Goal: Navigation & Orientation: Find specific page/section

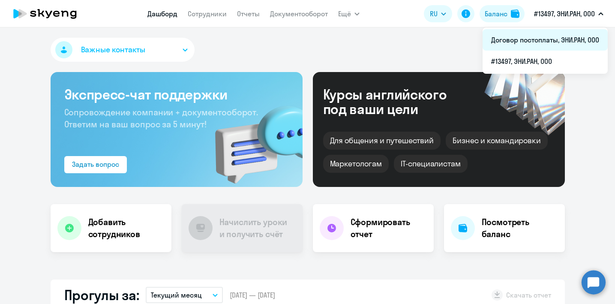
click at [577, 34] on li "Договор постоплаты, ЭНИ.РАН, ООО" at bounding box center [545, 39] width 125 height 21
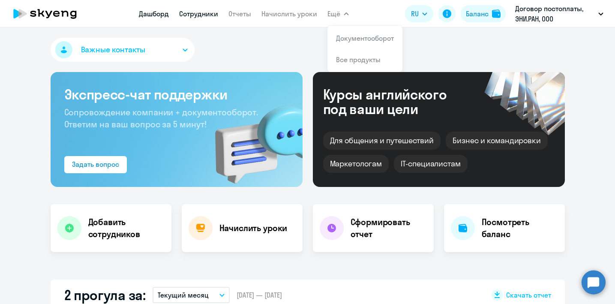
select select "30"
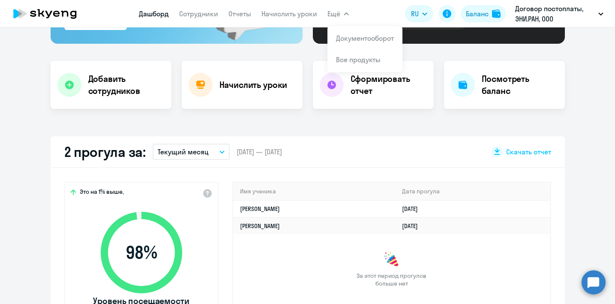
scroll to position [144, 0]
click at [578, 138] on app-truancy-attendance-dashboard "2 прогула за: Текущий месяц – [DATE] — [DATE] Скачать отчет Это на 1% выше, 98 …" at bounding box center [307, 243] width 615 height 215
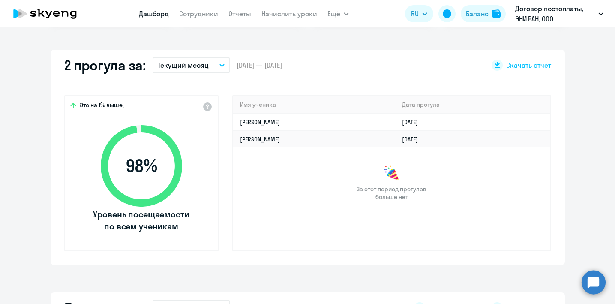
scroll to position [231, 0]
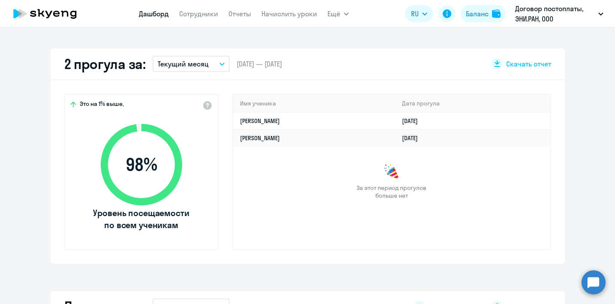
click at [211, 18] on app-menu-item-link "Сотрудники" at bounding box center [198, 14] width 39 height 11
click at [200, 15] on link "Сотрудники" at bounding box center [198, 13] width 39 height 9
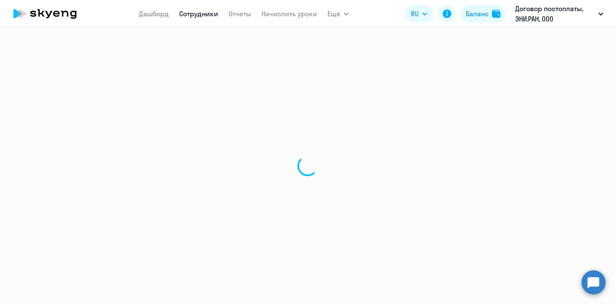
select select "30"
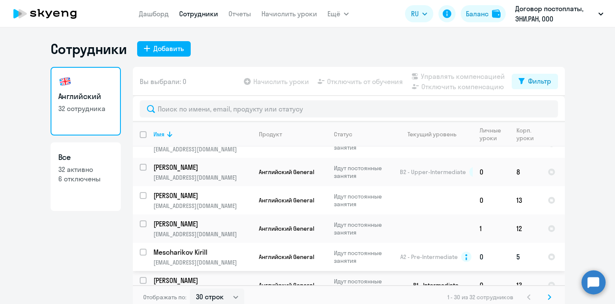
scroll to position [5, 0]
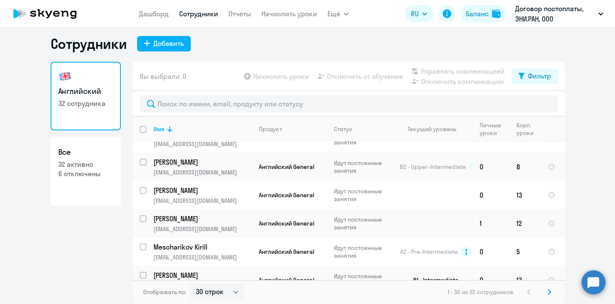
click at [550, 292] on icon at bounding box center [549, 291] width 3 height 5
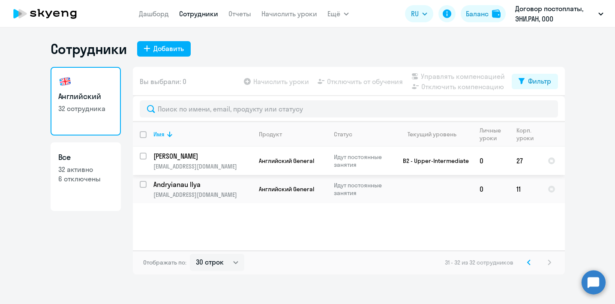
scroll to position [0, 0]
click at [156, 17] on link "Дашборд" at bounding box center [154, 13] width 30 height 9
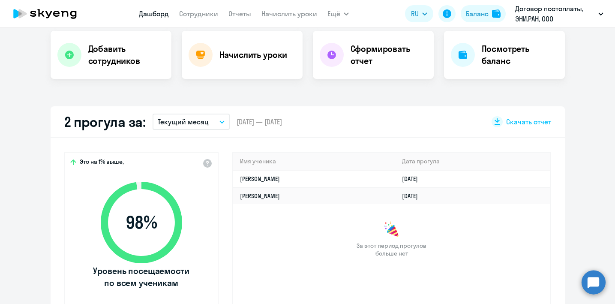
scroll to position [174, 0]
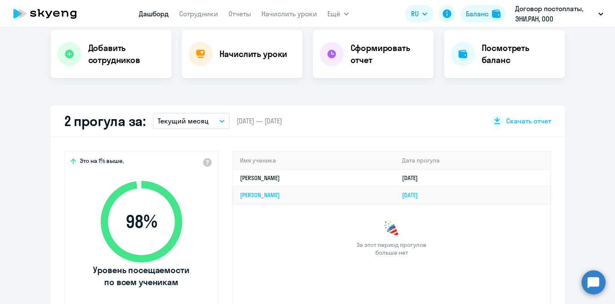
select select "30"
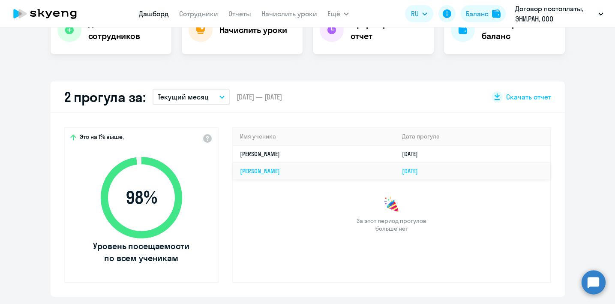
scroll to position [198, 0]
click at [202, 12] on link "Сотрудники" at bounding box center [198, 13] width 39 height 9
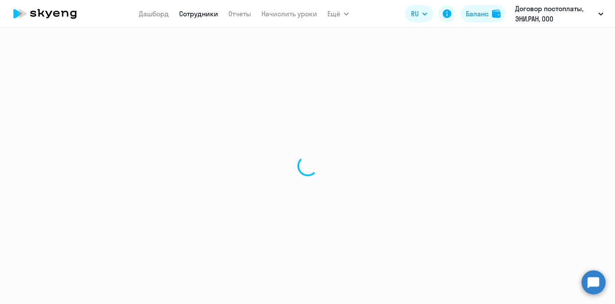
select select "30"
